Goal: Task Accomplishment & Management: Use online tool/utility

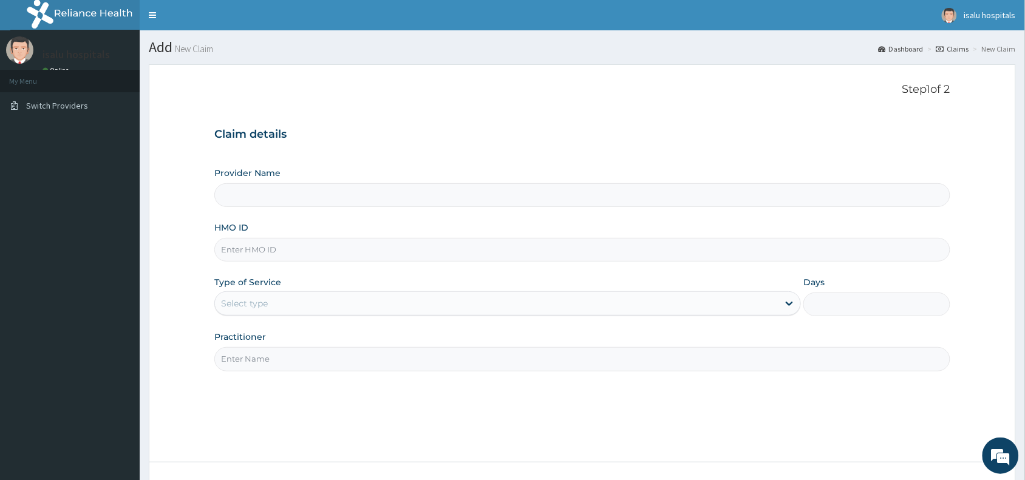
click at [70, 64] on div "isalu hospitals Online" at bounding box center [73, 56] width 80 height 41
click at [43, 84] on li "My Menu" at bounding box center [70, 81] width 140 height 22
click at [43, 81] on li "My Menu" at bounding box center [70, 81] width 140 height 22
